Goal: Communication & Community: Answer question/provide support

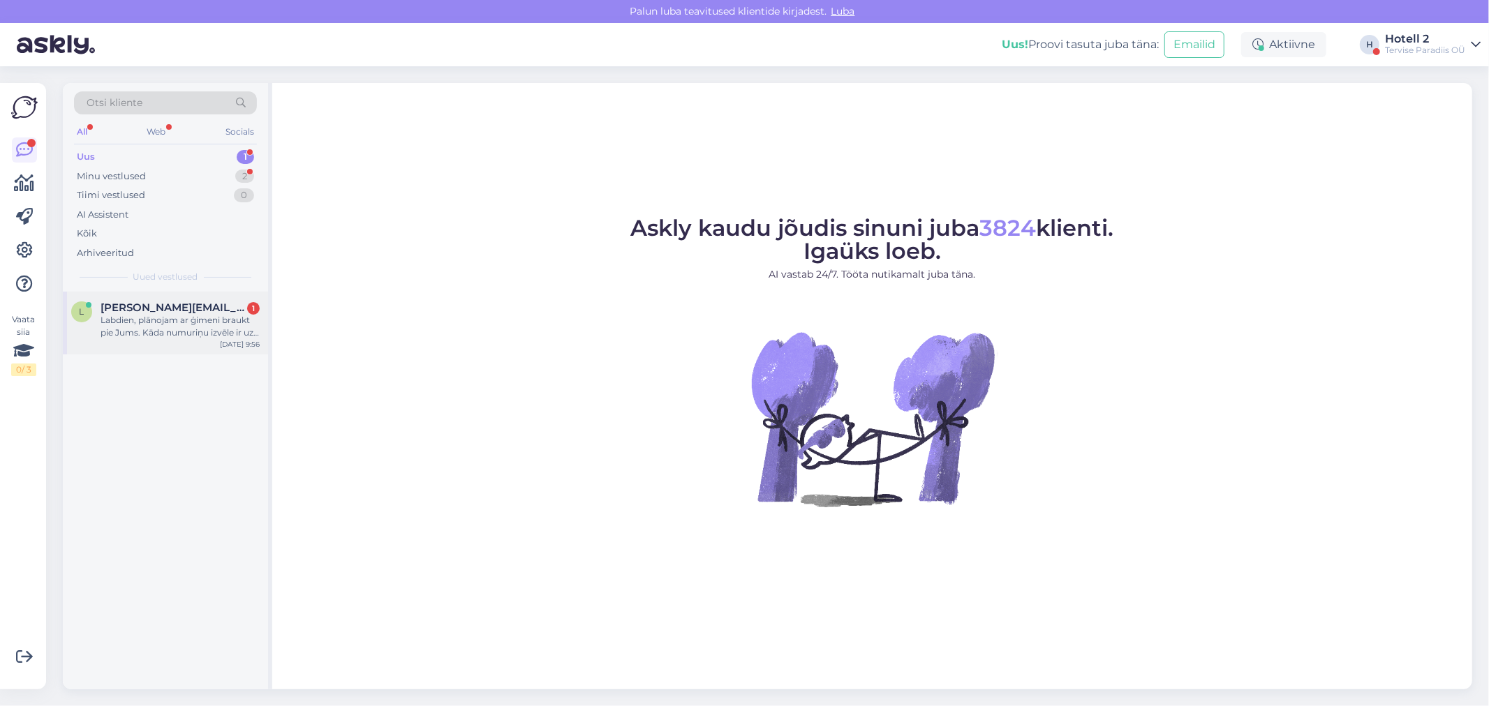
click at [144, 323] on div "Labdien, plānojam ar ģimeni braukt pie Jums. Kāda numuriņu izvēle ir uz [DATE]-…" at bounding box center [180, 326] width 159 height 25
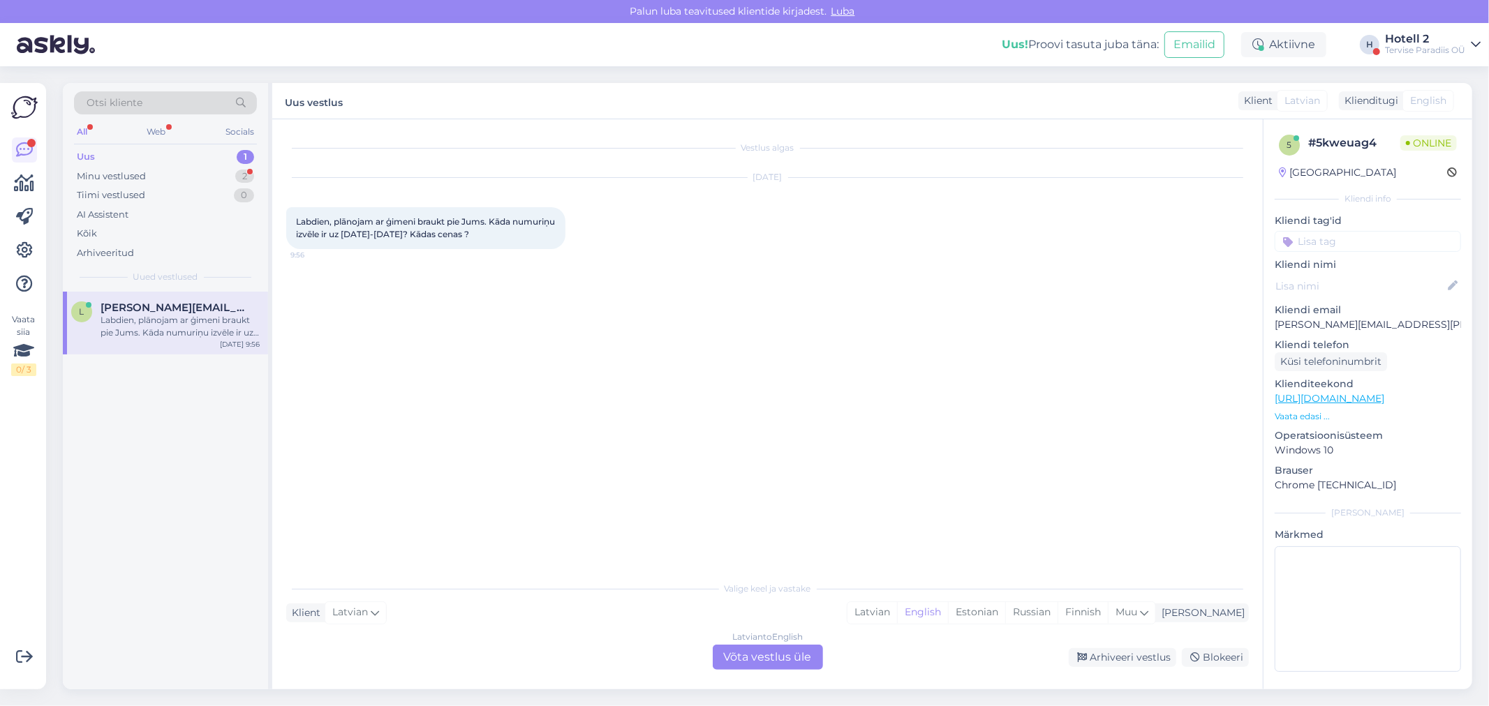
click at [759, 657] on div "Latvian to English Võta vestlus üle" at bounding box center [768, 657] width 110 height 25
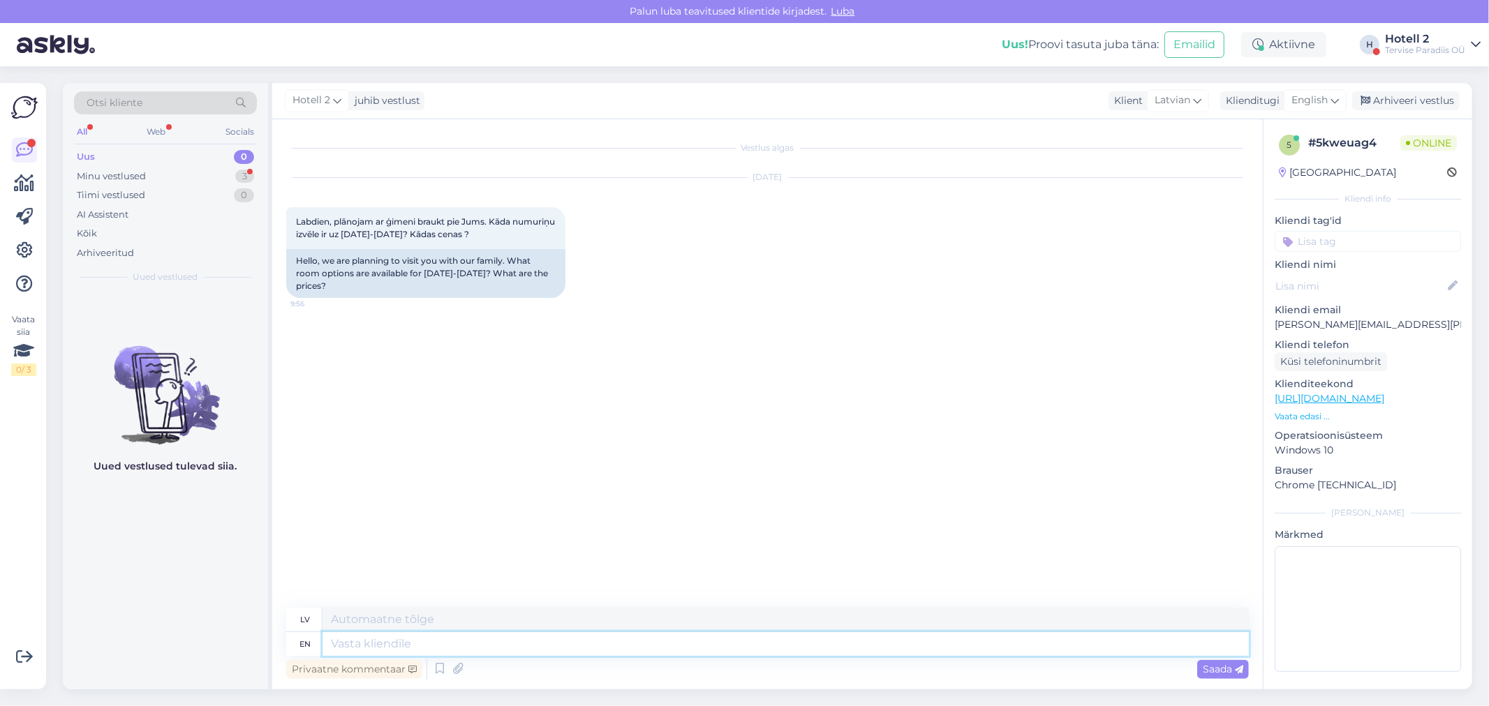
click at [355, 642] on textarea at bounding box center [786, 644] width 926 height 24
type textarea "Hello!"
type textarea "Sveiki!"
type textarea "Hello! At t"
type textarea "Sveiki! Plkst."
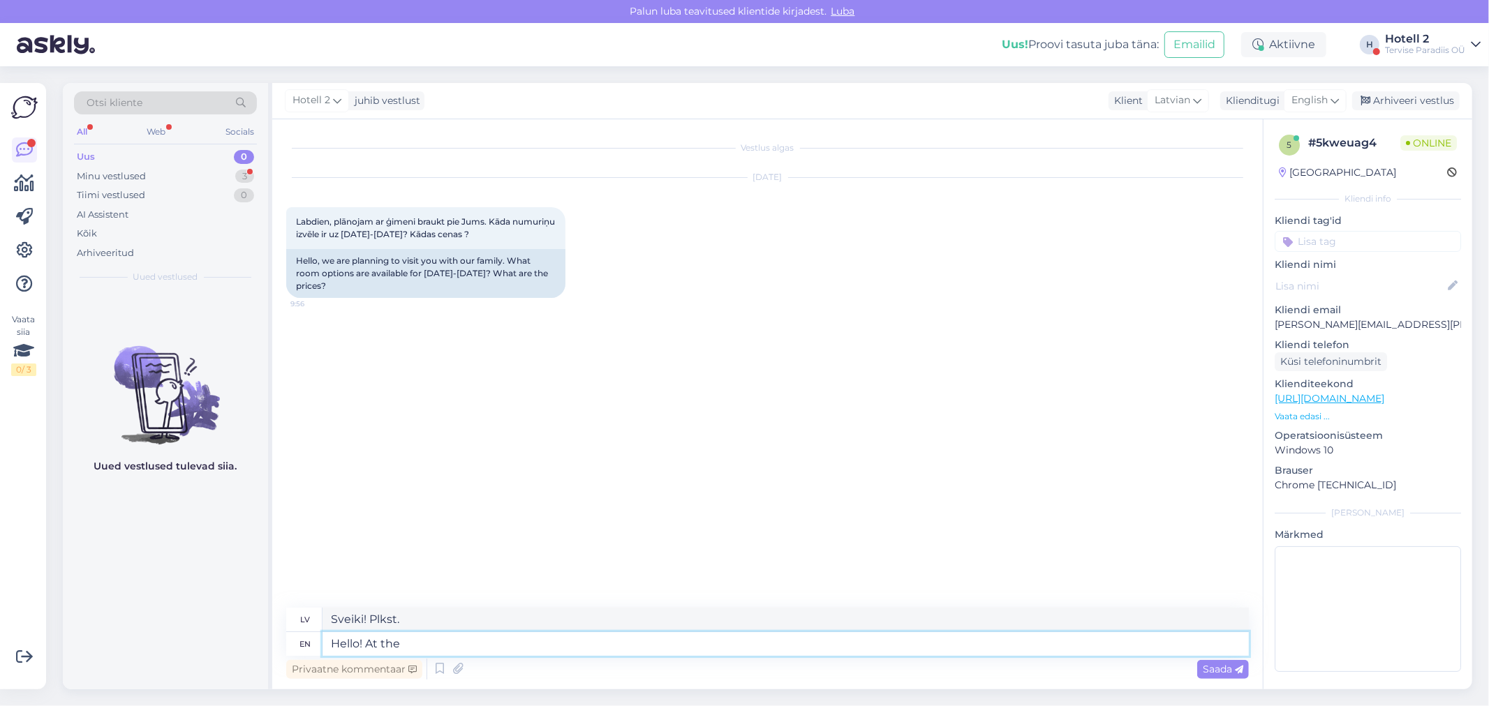
type textarea "Hello! At the"
type textarea "Sveiki! Pie"
type textarea "Hello! At the moment i"
type textarea "Sveiki! Šobrīd"
type textarea "Hello! At the moment in i"
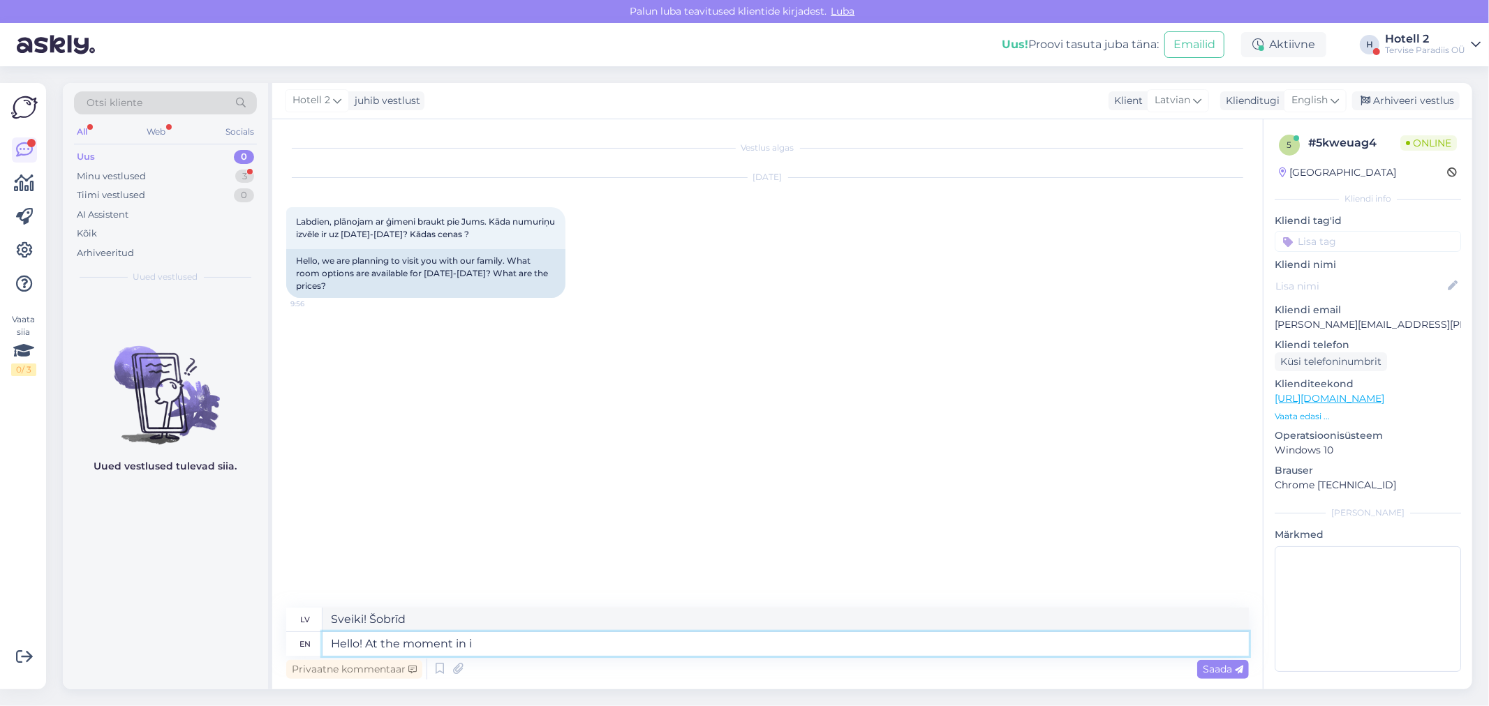
type textarea "Sveiki! Šobrīd iekšā"
type textarea "Hello! At the moment in our"
type textarea "Sveiki! Šobrīd mūsu"
type textarea "Hello! At the moment in our h"
type textarea "Sveiki! Šobrīd mūsu mājās"
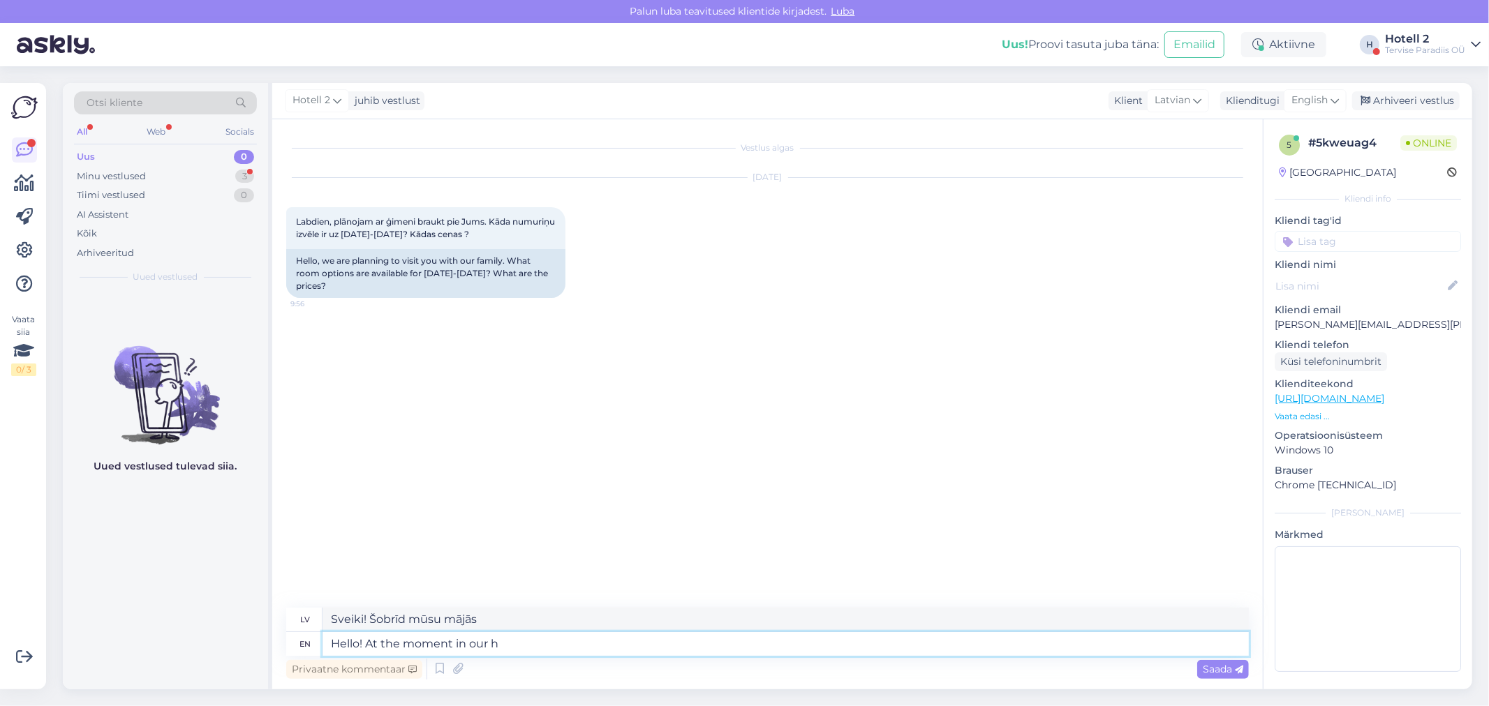
type textarea "Hello! At the moment in our"
type textarea "Sveiki! Šobrīd mūsu"
type textarea "Hello! At the moment in our web"
type textarea "Sveiki! Šobrīd mūsu mēs"
type textarea "Hello! At the moment in our website"
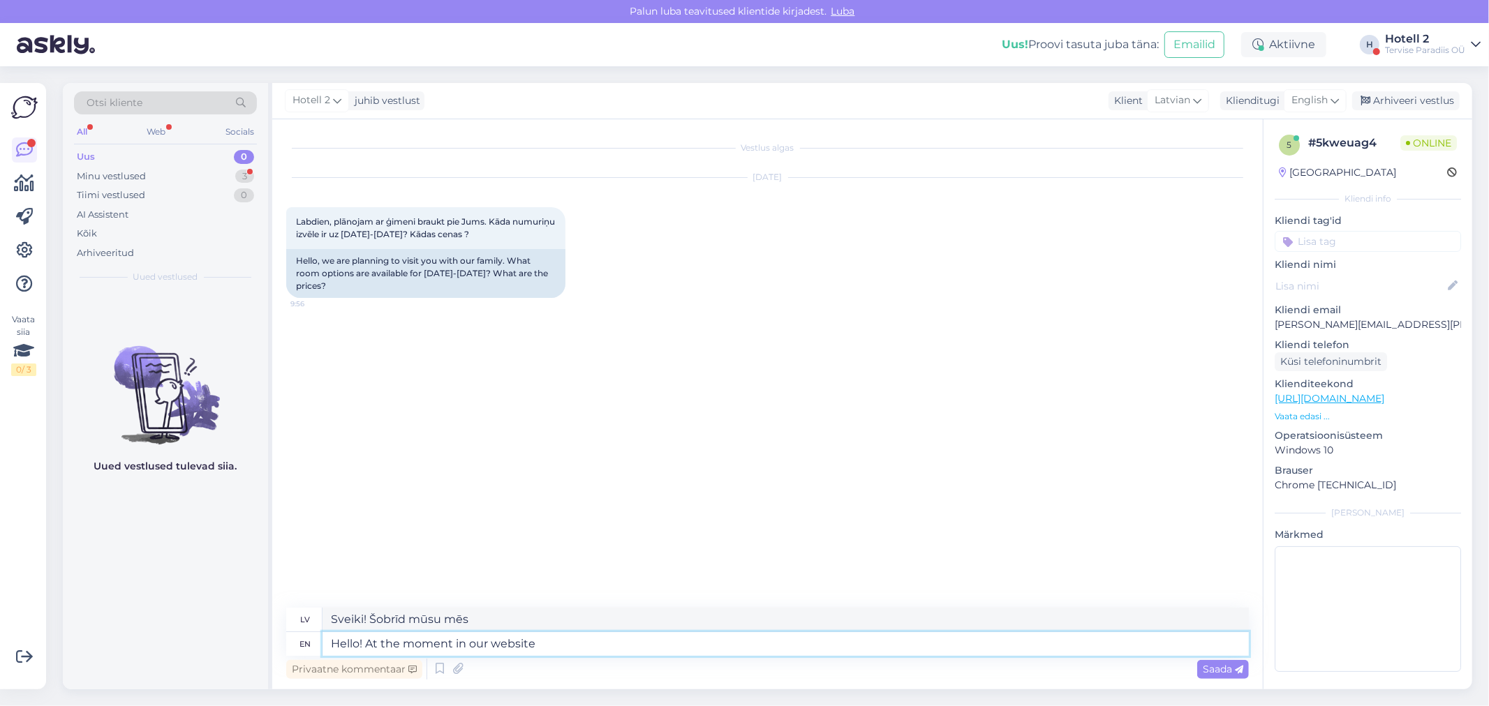
type textarea "Sveiki! Šobrīd mūsu mājaslapā"
type textarea "Hello! At the moment in our website shows"
type textarea "Sveiki! Šobrīd mūsu mājaslapā tiek rādīts"
type textarea "Hello! At the moment in our website shows for"
type textarea "Sveiki! Šobrīd mūsu vietnē tiek rādīts"
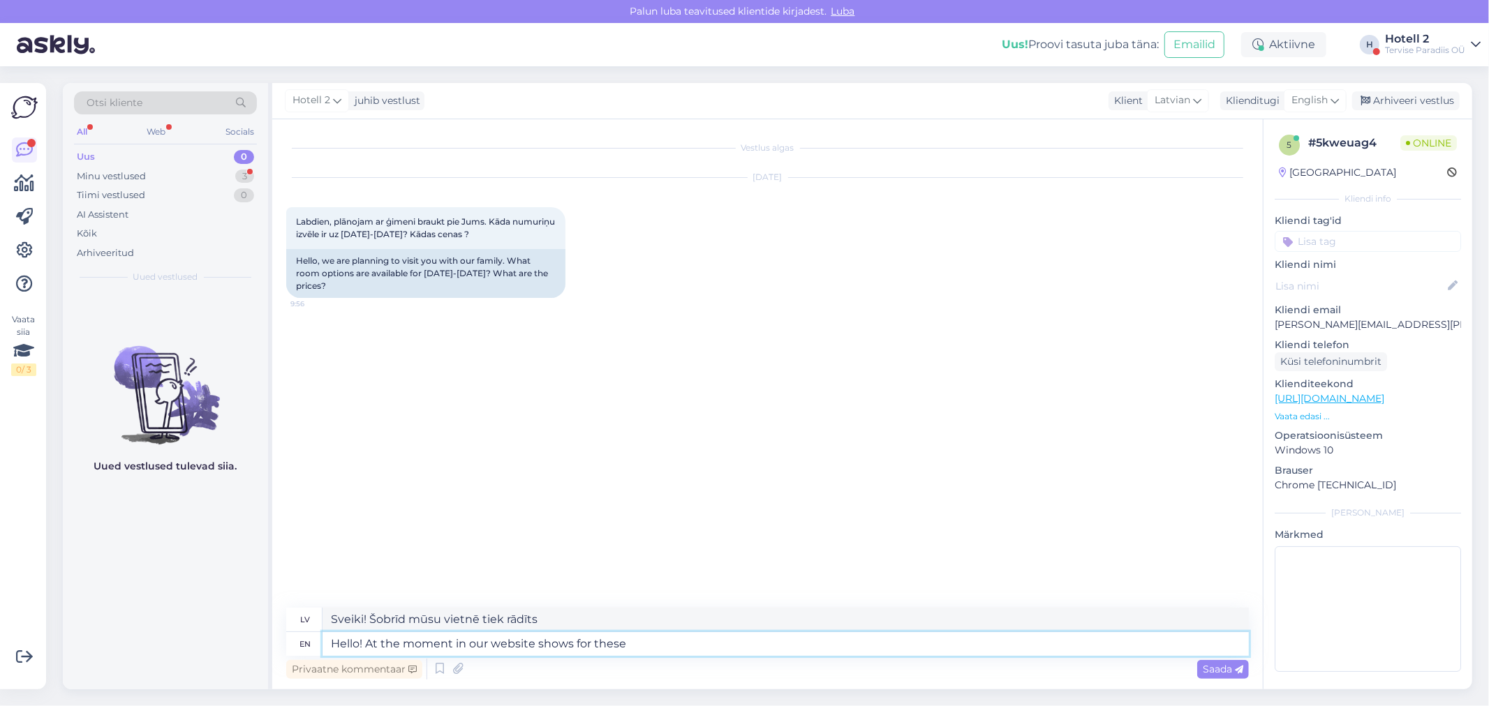
type textarea "Hello! At the moment in our website shows for these"
type textarea "Sveiki! Šobrīd mūsu vietnē tiek rādītas šīs"
type textarea "Hello! At the moment in our website shows for these dates"
type textarea "Sveiki! Šobrīd mūsu vietnē tiek rādītas tālāk norādītās datuma vērtības"
type textarea "Hello! At the moment in our website shows for these dates o"
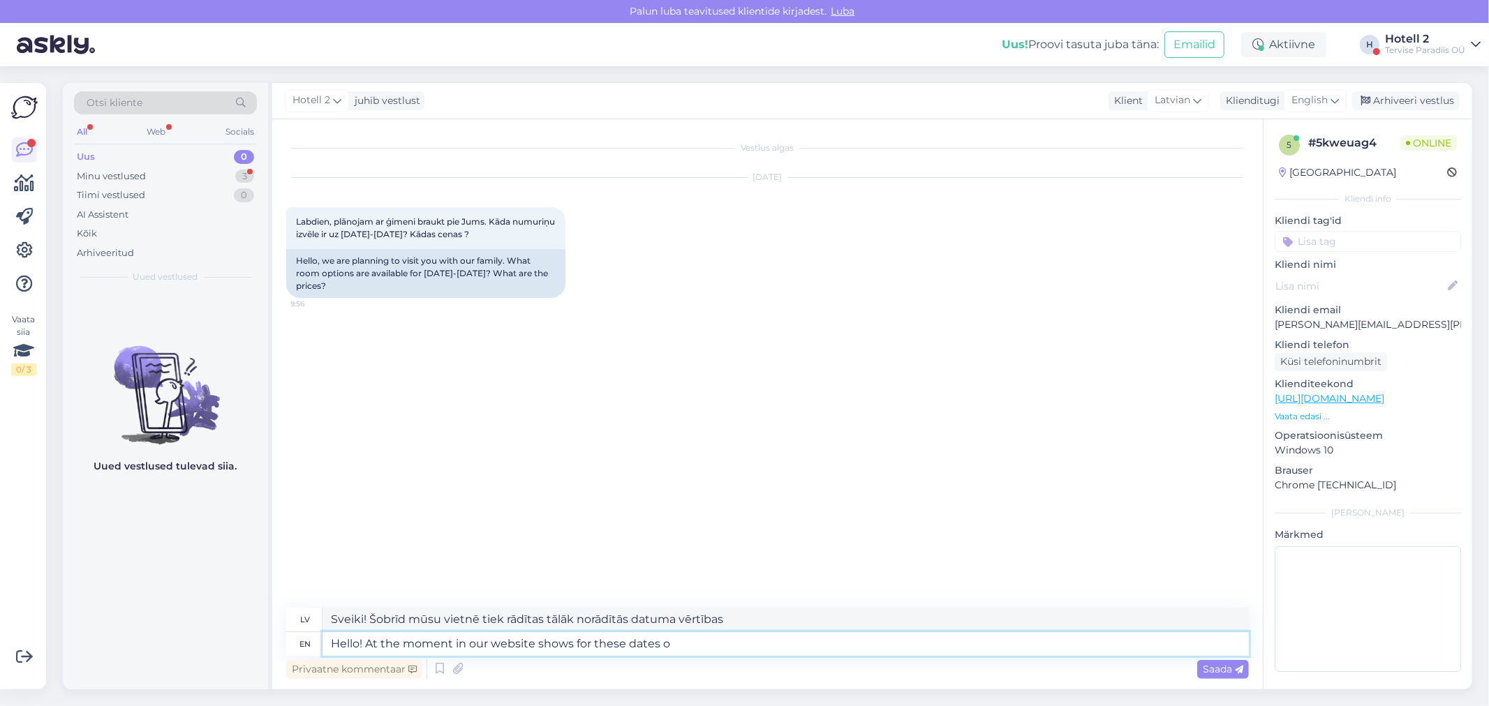
type textarea "Sveiki! Šobrīd mūsu vietnē tiek rādīts šajos datumos o"
type textarea "Hello! At the moment in our website shows for these dates"
type textarea "Sveiki! Šobrīd mūsu vietnē tiek rādītas tālāk norādītās datuma vērtības"
type textarea "Hello! At the moment in our website shows for these dates for"
type textarea "Sveiki! Šobrīd mūsu vietnē tiek rādīts šiem datumiem"
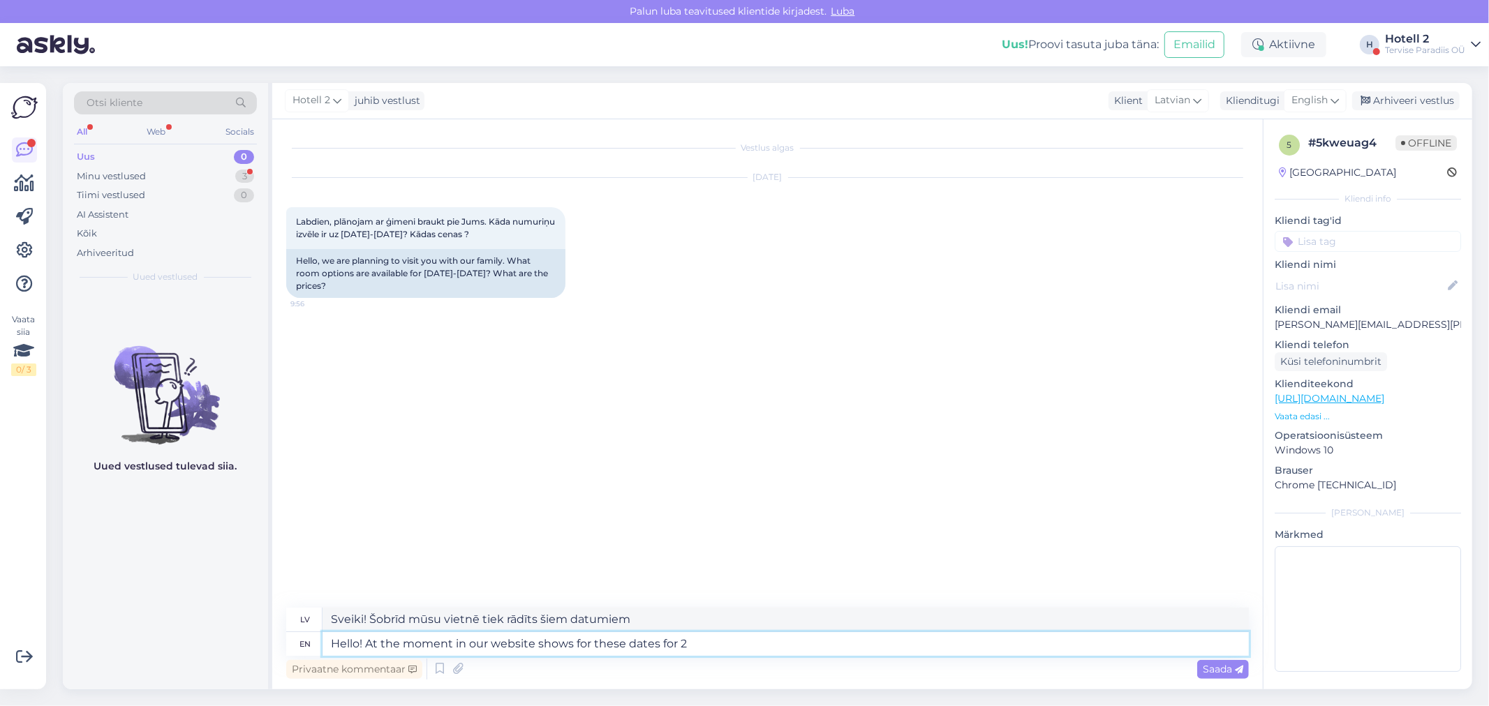
type textarea "Hello! At the moment in our website shows for these dates for 2"
type textarea "Sveiki! Šobrīd mūsu vietnē šiem datumiem tiek rādīts 2"
click at [726, 653] on textarea "Hello! At the moment in our website shows for these dates for 2" at bounding box center [786, 644] width 926 height 24
type textarea "Hello! At the moment in our website shows for these dates for 2 people"
type textarea "Sveiki! Šobrīd mūsu vietnē šiem datumiem tiek rādītas 2 personām"
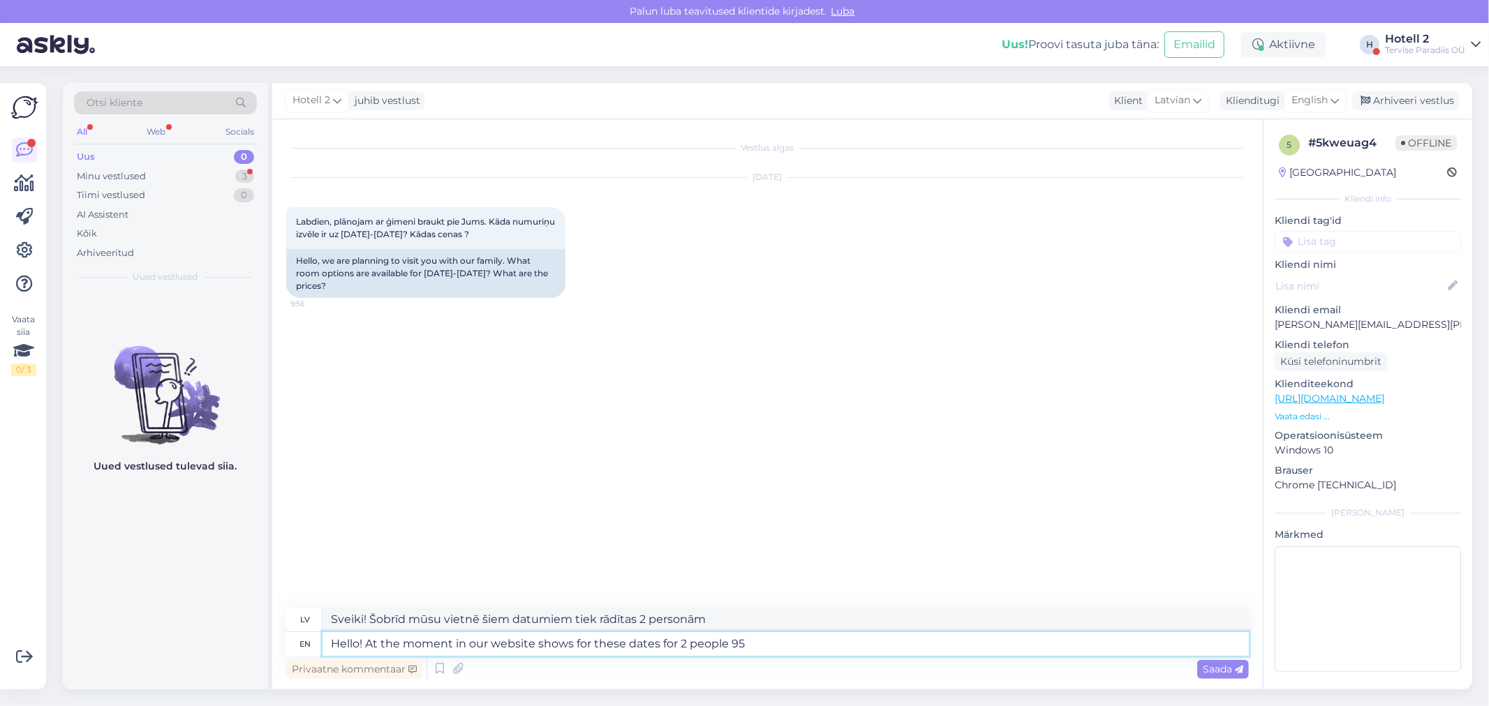
type textarea "Hello! At the moment in our website shows for these dates for 2 people 95€"
type textarea "Sveiki! Šobrīd mūsu mājaslapā šiem datumiem 2 personām ir redzama cena 95 €"
type textarea "Hello! At the moment in our website shows for these dates for 2 people 95€ a s"
type textarea "Sveiki! Šobrīd mūsu mājaslapā šiem datumiem ir redzama cena 2 personām 95 € par"
type textarea "Hello! At the moment in our website shows for these dates for 2 people 95€ a st…"
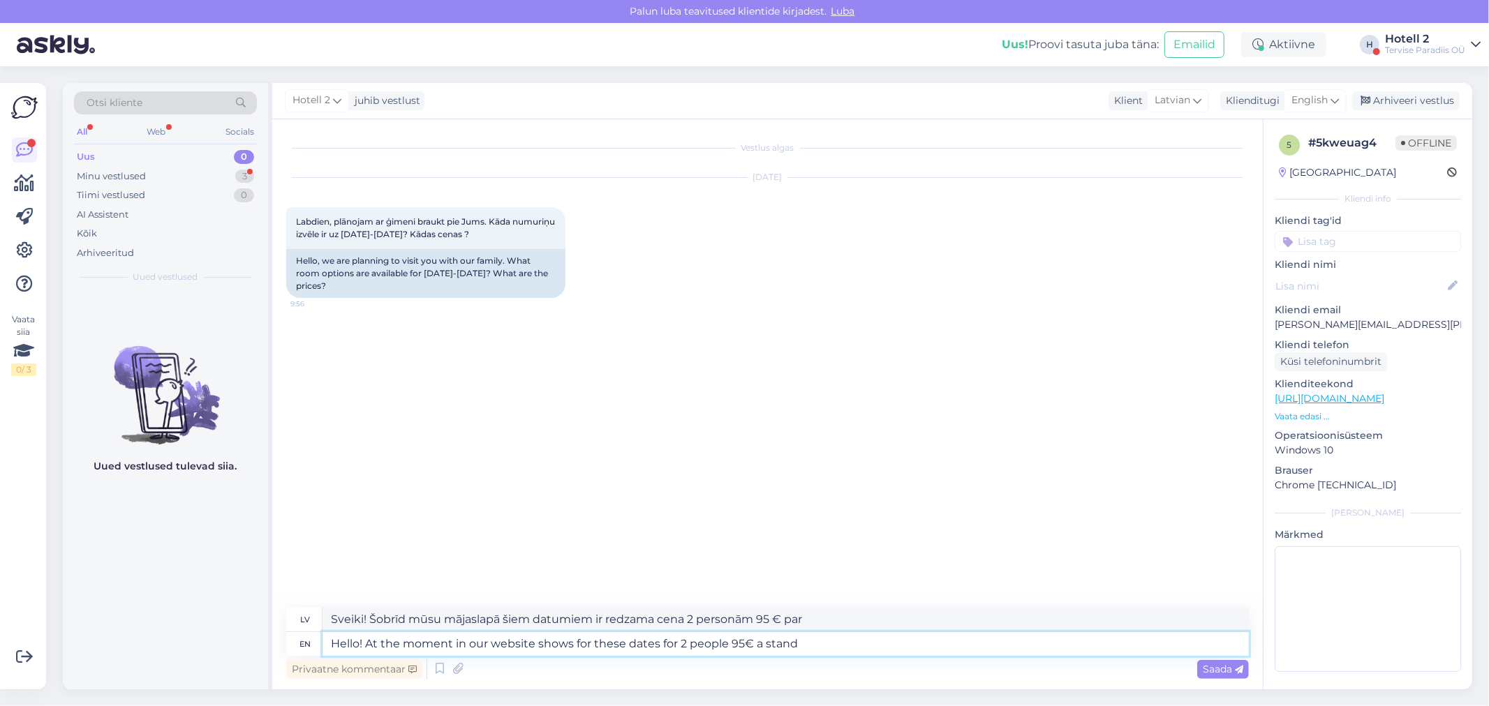
type textarea "Sveiki! Šobrīd mūsu mājaslapā ir pieejams, ka šajos datumos 2 personām cena ir …"
type textarea "Hello! At the moment in our website shows for these dates for 2 people 95€ a st…"
type textarea "Sveiki! Šobrīd mūsu mājaslapā šiem datumiem standarta cena 2 personām ir 95 €"
type textarea "Hello! At the moment in our website shows for these dates for 2 people 95€ a st…"
type textarea "Sveiki! Šobrīd mūsu mājaslapā šiem datumiem standarta numura cena 2 personām ir…"
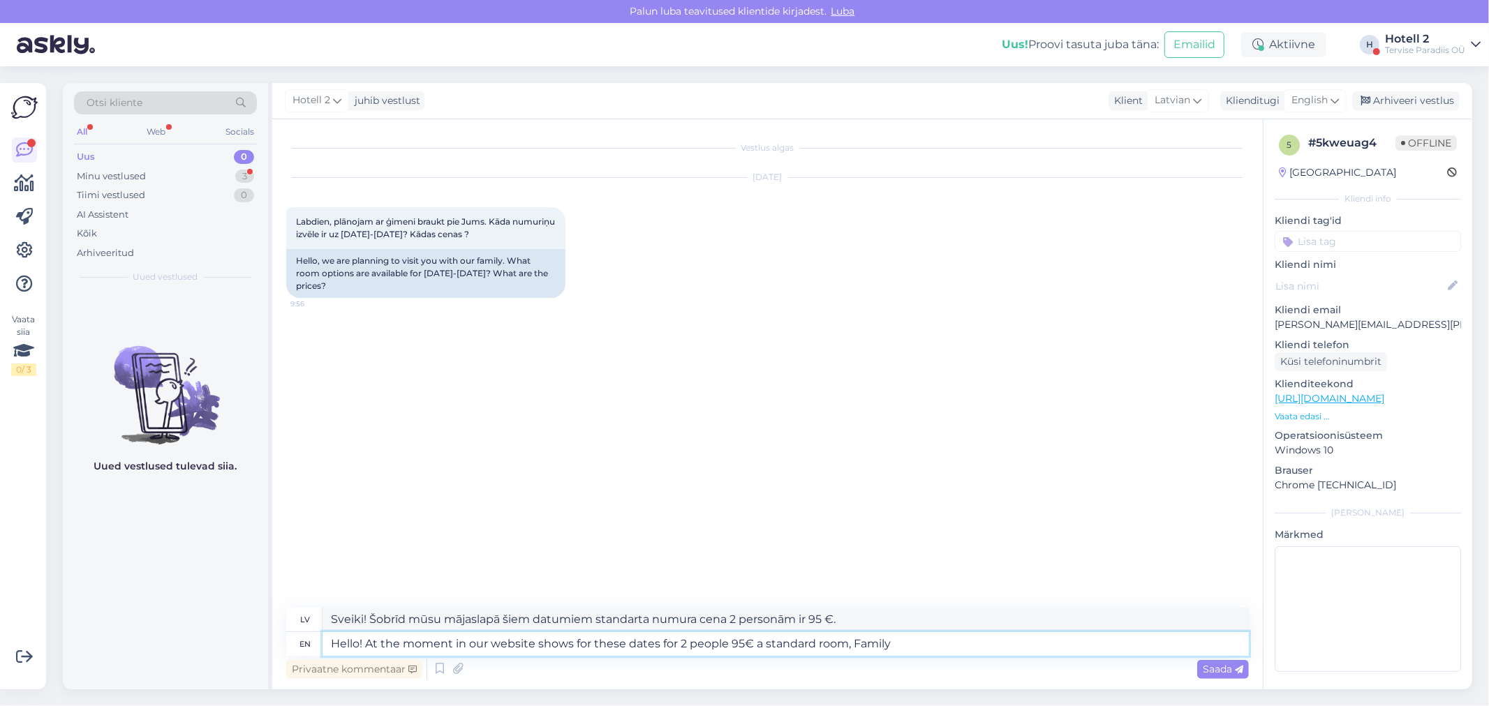
type textarea "Hello! At the moment in our website shows for these dates for 2 people 95€ a st…"
type textarea "Sveiki! Šobrīd mūsu mājaslapā šiem datumiem ir redzama cena 2 personām 95 € par…"
type textarea "Hello! At the moment in our website shows for these dates for 2 people 95€ a st…"
type textarea "Sveiki! Šobrīd mūsu mājaslapā šiem datumiem ir norādītas cenas 2 personām stand…"
type textarea "Hello! At the moment in our website shows for these dates for 2 people 95€ a st…"
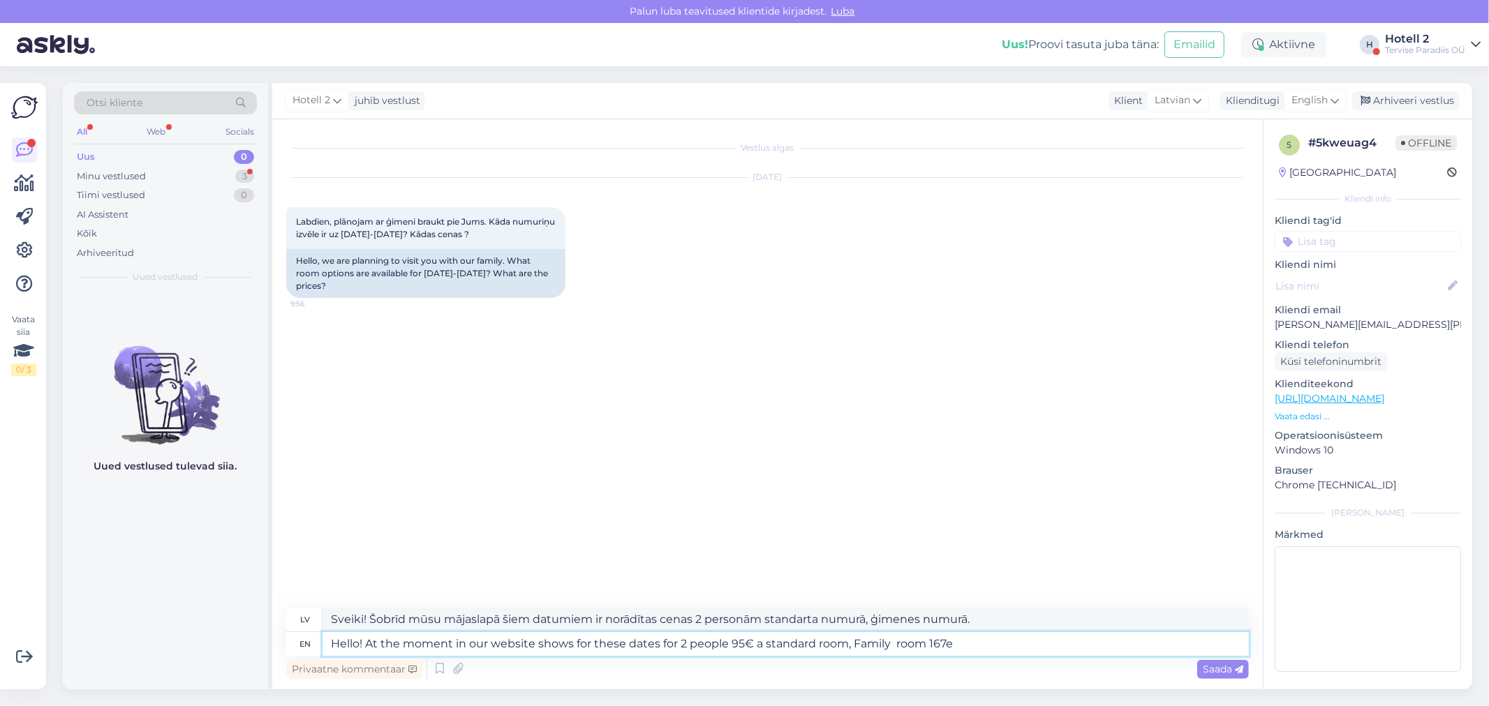
type textarea "Sveiki! Šobrīd mūsu mājaslapā šiem datumiem ir redzama cena 2 personām standart…"
type textarea "Hello! At the moment in our website shows for these dates for 2 people 95€ a st…"
type textarea "Sveiki! Šobrīd mūsu mājaslapā šiem datumiem ir norādītas cenas diviem cilvēkiem…"
type textarea "Hello! At the moment in our website shows for these dates for 2 people 95€ a st…"
type textarea "Sveiki! Šobrīd mūsu mājaslapā šiem datumiem ir norādīts, ka standarta numurs 2 …"
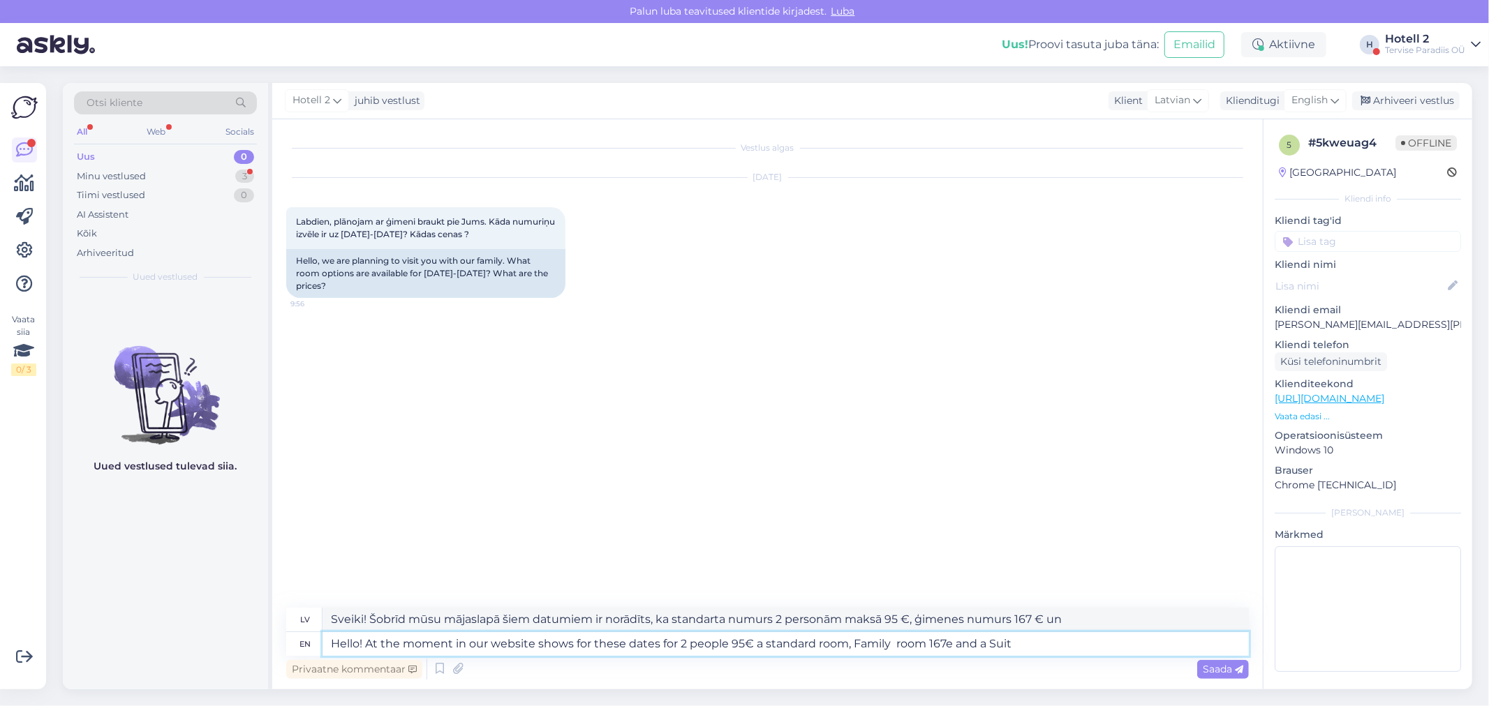
type textarea "Hello! At the moment in our website shows for these dates for 2 people 95€ a st…"
type textarea "Sveiki! Šobrīd mūsu mājaslapā šiem datumiem ir norādītas cenas diviem cilvēkiem…"
type textarea "Hello! At the moment in our website shows for these dates for 2 people 95€ a st…"
type textarea "Sveiki! Šobrīd mūsu mājaslapā šiem datumiem ir norādītas cenas diviem cilvēkiem…"
type textarea "Hello! At the moment in our website shows for these dates for 2 people 95€ a st…"
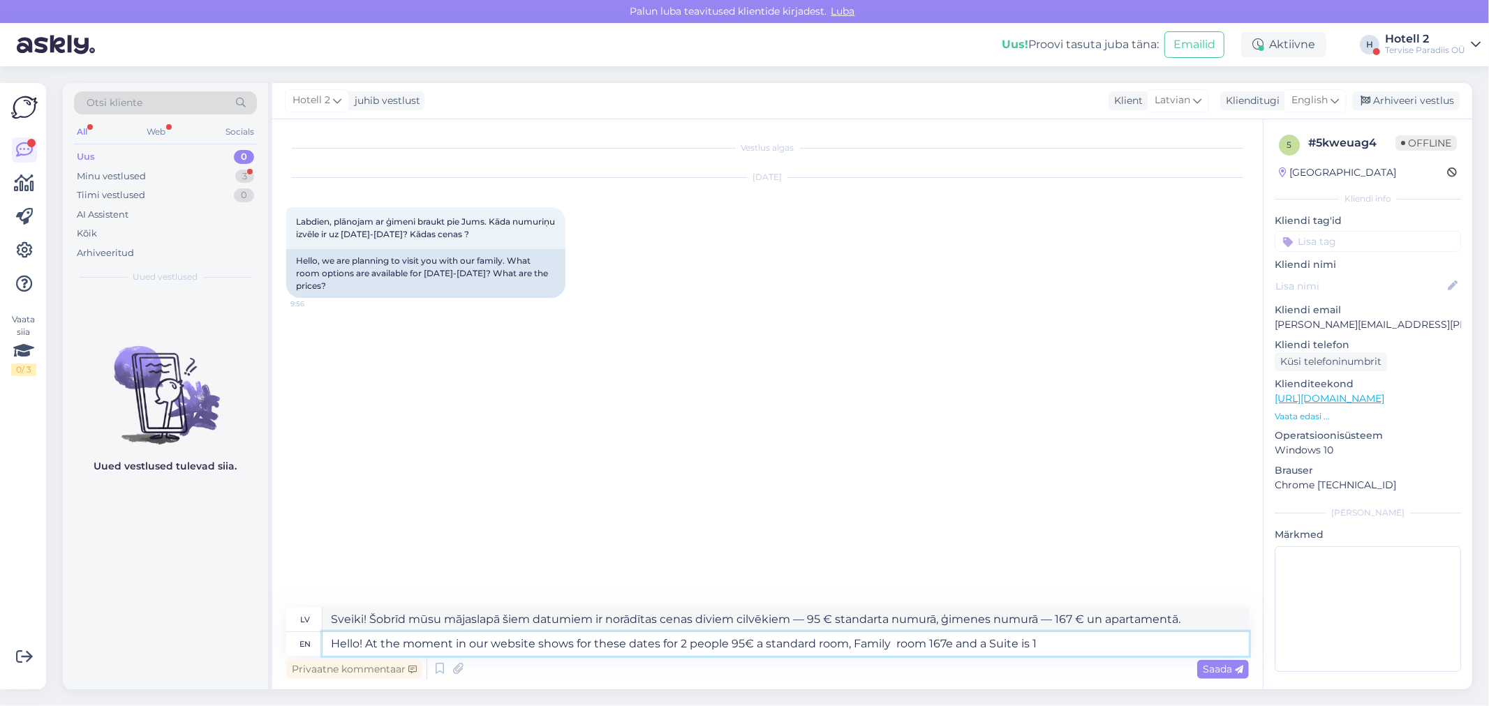
type textarea "Sveiki! Šobrīd mūsu mājaslapā šiem datumiem ir norādīts, ka standarta numura ce…"
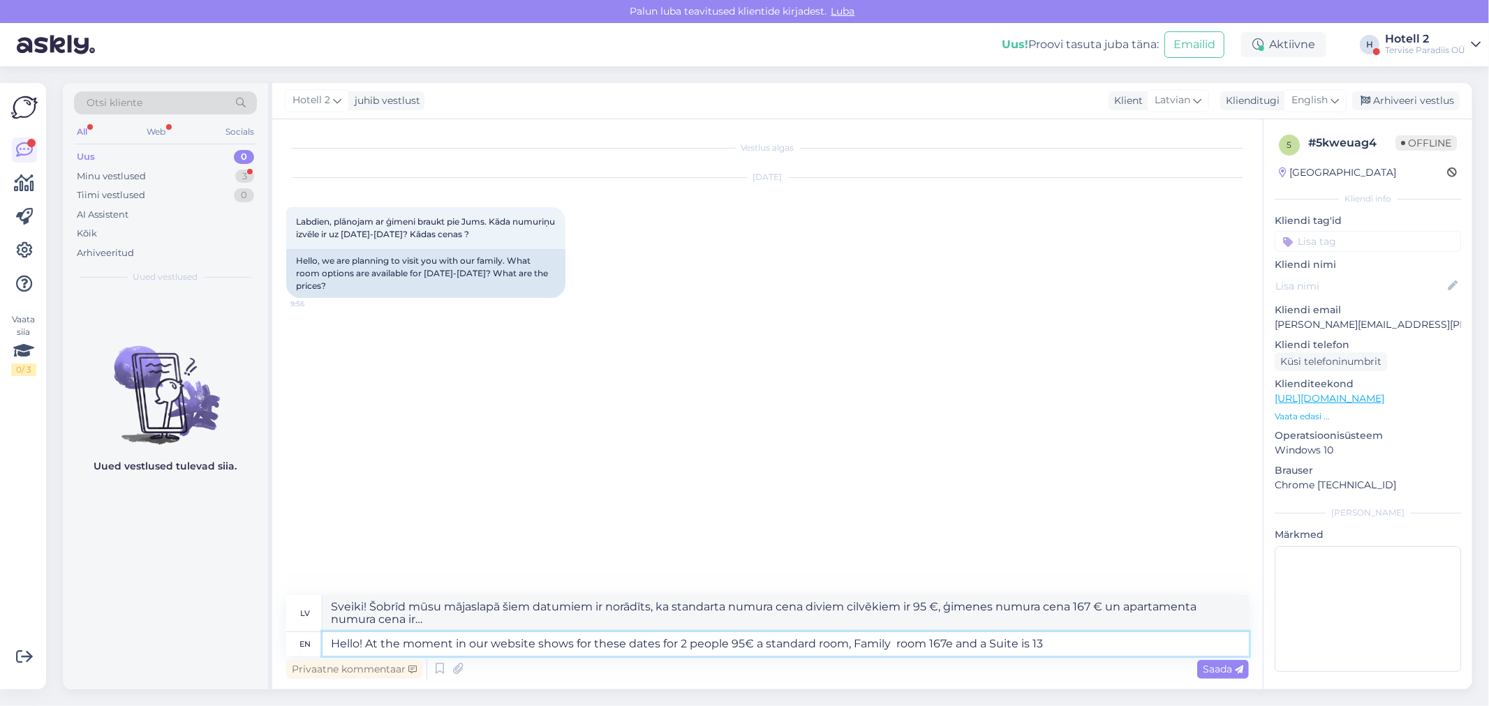
type textarea "Hello! At the moment in our website shows for these dates for 2 people 95€ a st…"
type textarea "Sveiki! Šobrīd mūsu mājaslapā šiem datumiem standarta numura cena diviem cilvēk…"
type textarea "Hello! At the moment in our website shows for these dates for 2 people 95€ a st…"
type textarea "Sveiki! Šobrīd mūsu mājaslapā norādītā cena šiem datumiem ir 2 personām — 95 € …"
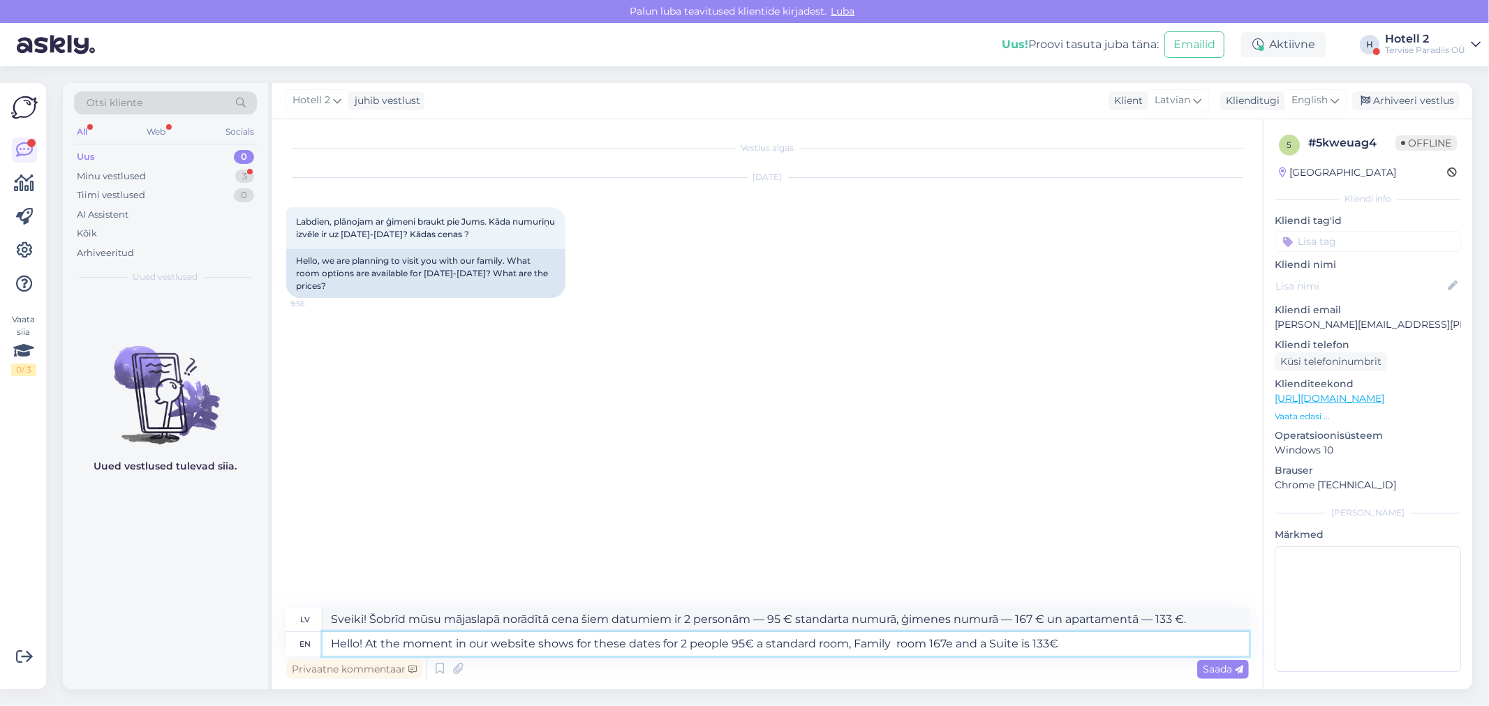
click at [954, 641] on textarea "Hello! At the moment in our website shows for these dates for 2 people 95€ a st…" at bounding box center [786, 644] width 926 height 24
type textarea "Hello! At the moment in our website shows for these dates for 2 people 95€ a st…"
type textarea "Sveiki! Šobrīd mūsu mājaslapā norādītā cena šiem datumiem diviem cilvēkiem ir 9…"
click at [1084, 646] on textarea "Hello! At the moment in our website shows for these dates for 2 people 95€ a st…" at bounding box center [786, 644] width 926 height 24
type textarea "Hello! At the moment in our website shows for these dates for 2 people 95€ a st…"
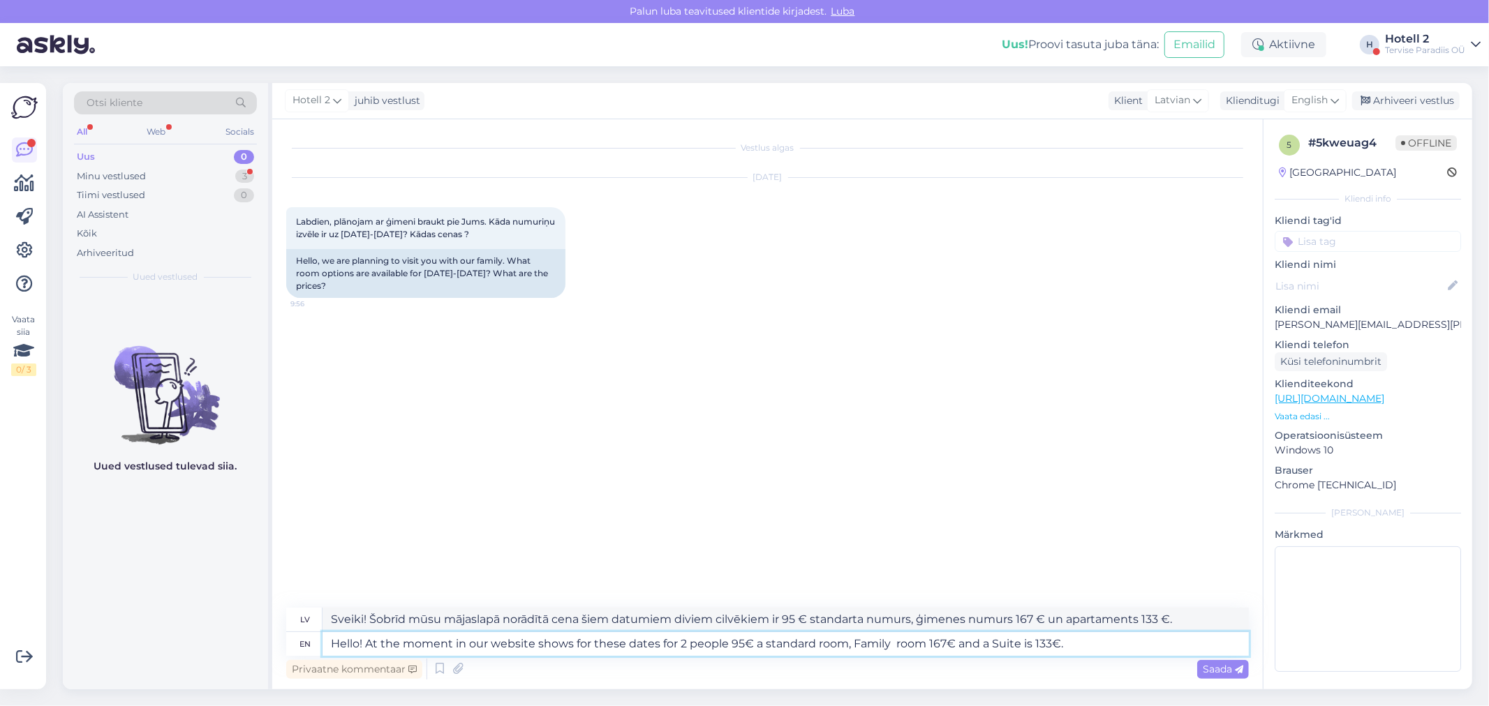
type textarea "Sveiki! Šobrīd mūsu mājaslapā norādītā cena šiem datumiem diviem cilvēkiem ir 9…"
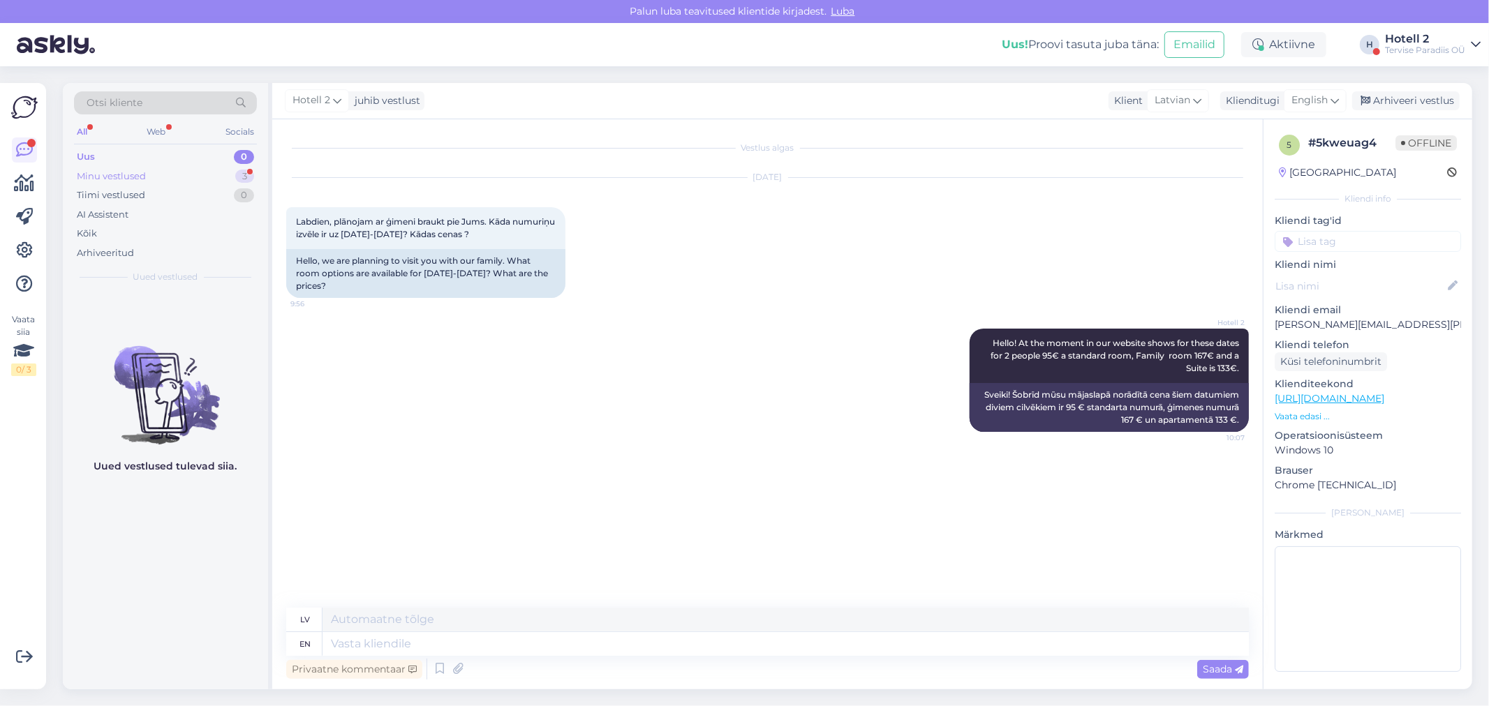
click at [205, 168] on div "Minu vestlused 3" at bounding box center [165, 177] width 183 height 20
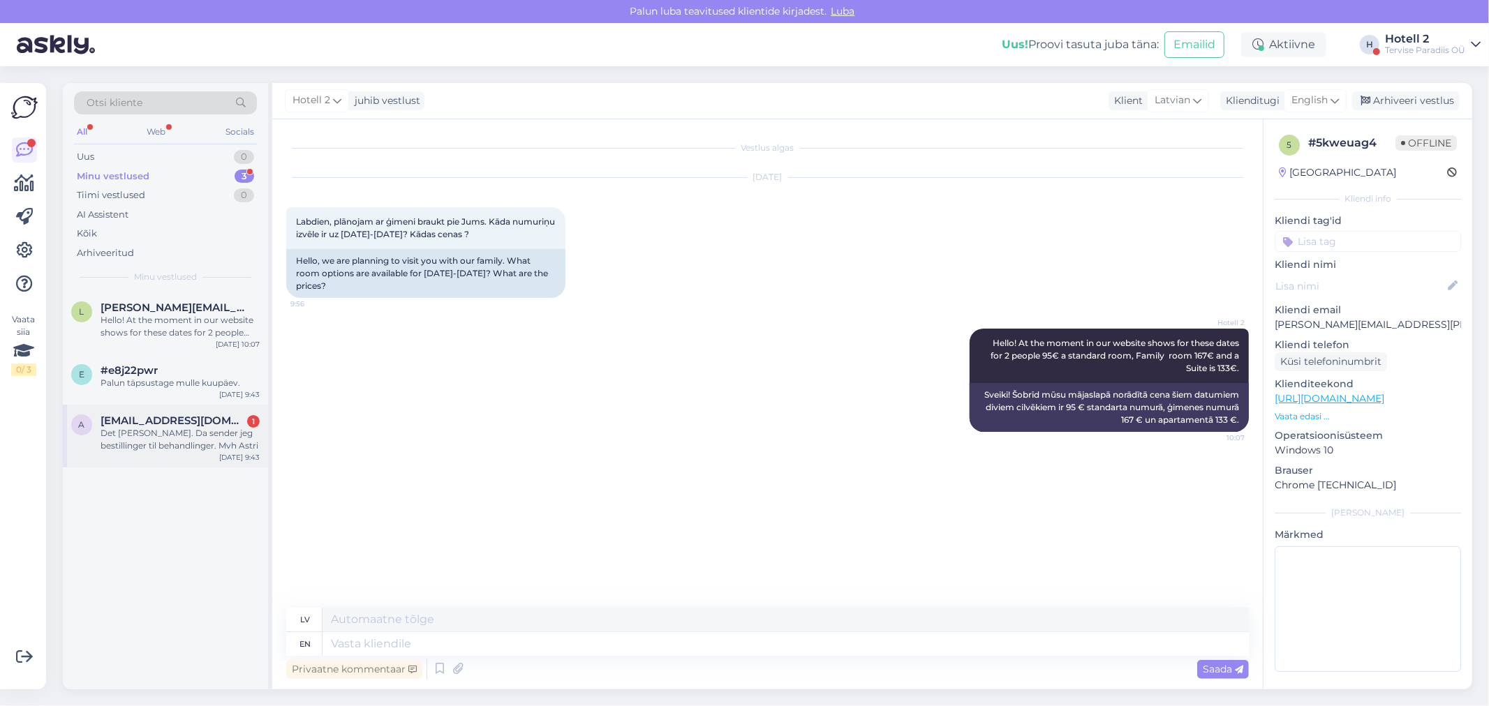
click at [164, 438] on div "Det er fint. Da sender jeg bestillinger til behandlinger. Mvh Astri" at bounding box center [180, 439] width 159 height 25
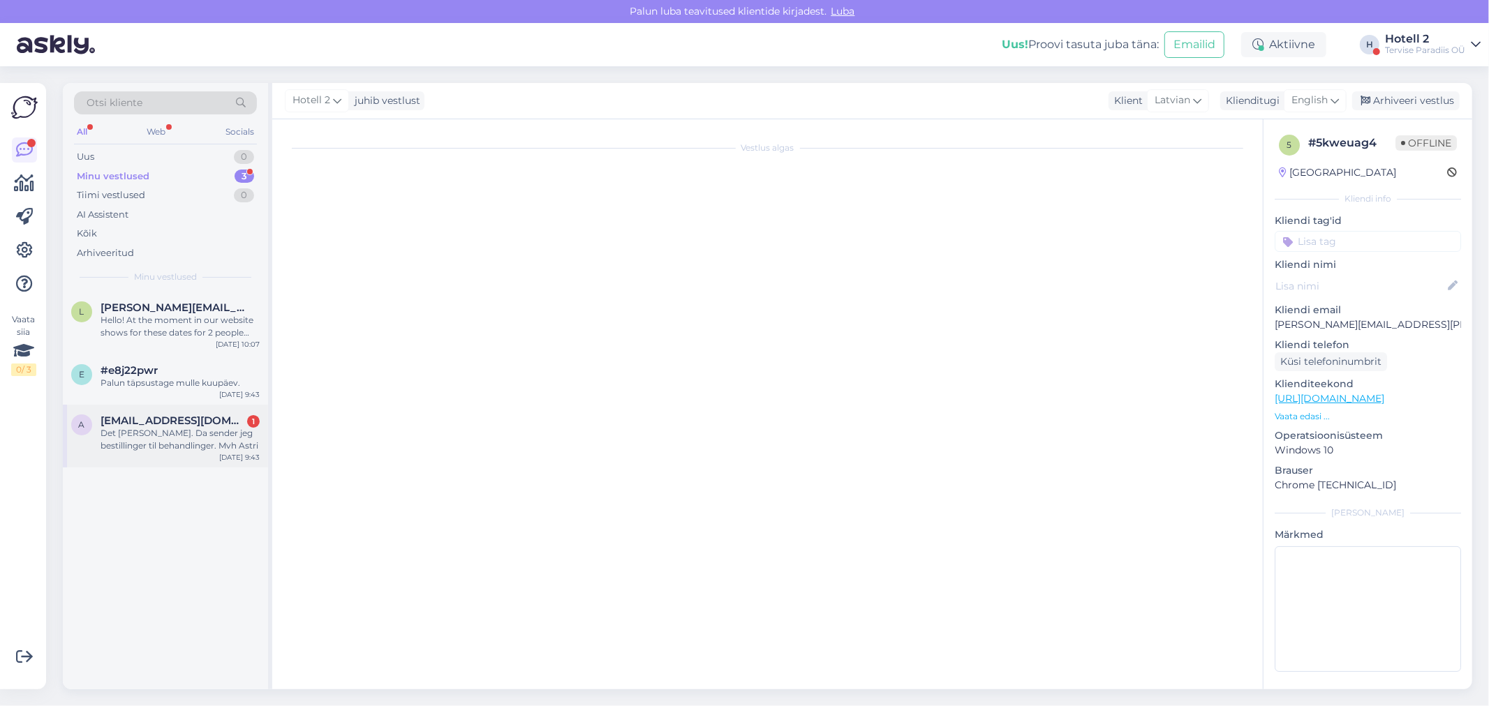
scroll to position [346, 0]
